Goal: Task Accomplishment & Management: Manage account settings

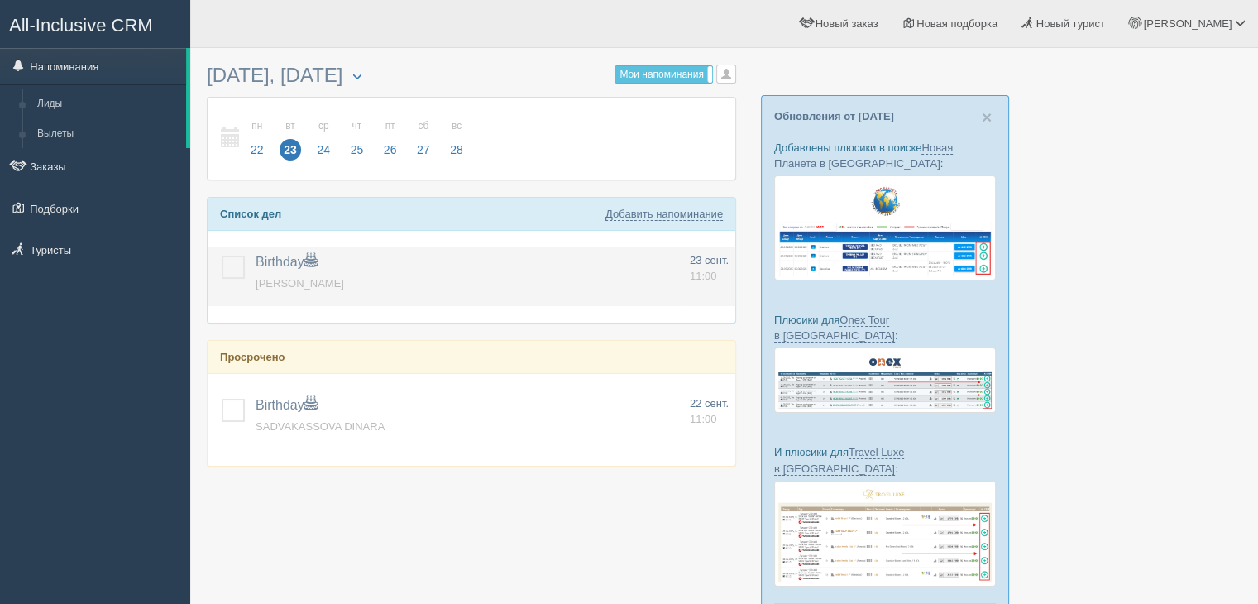
click at [222, 255] on label at bounding box center [222, 255] width 0 height 0
click at [0, 0] on input "checkbox" at bounding box center [0, 0] width 0 height 0
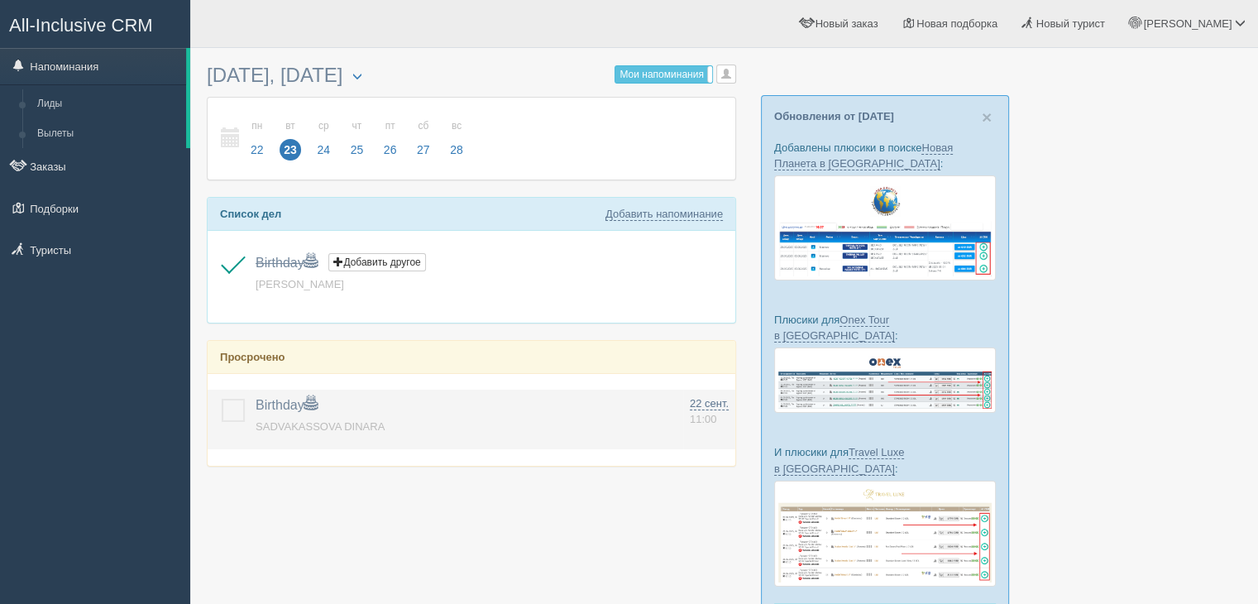
click at [222, 399] on label at bounding box center [222, 399] width 0 height 0
click at [0, 0] on input "checkbox" at bounding box center [0, 0] width 0 height 0
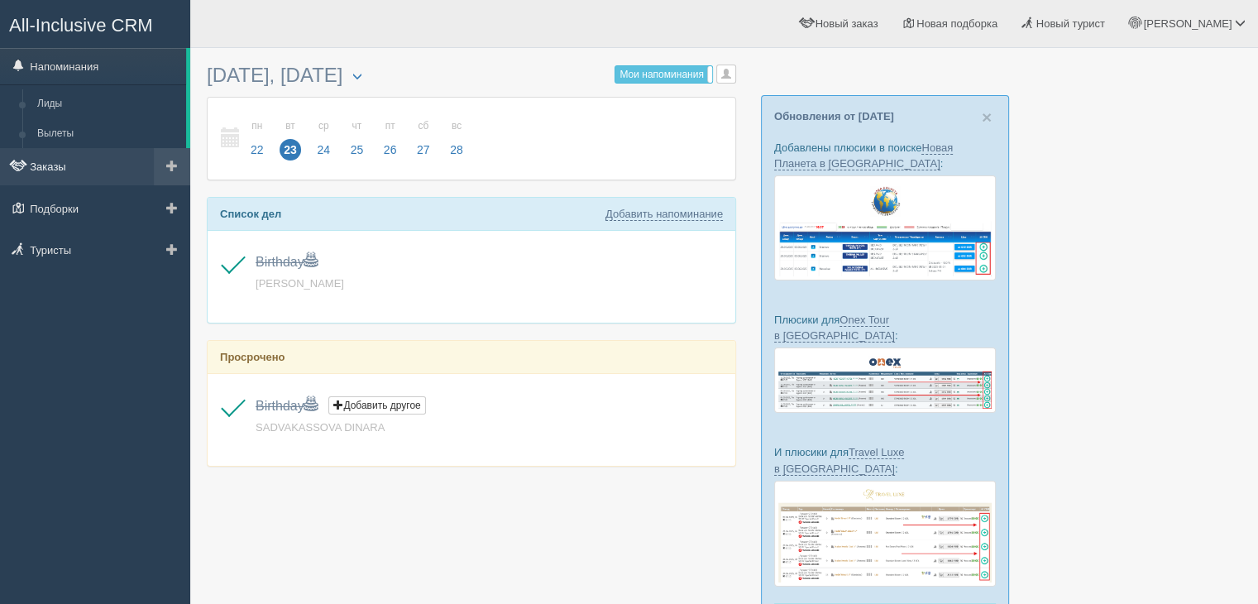
click at [65, 162] on link "Заказы" at bounding box center [95, 166] width 190 height 36
